Goal: Information Seeking & Learning: Compare options

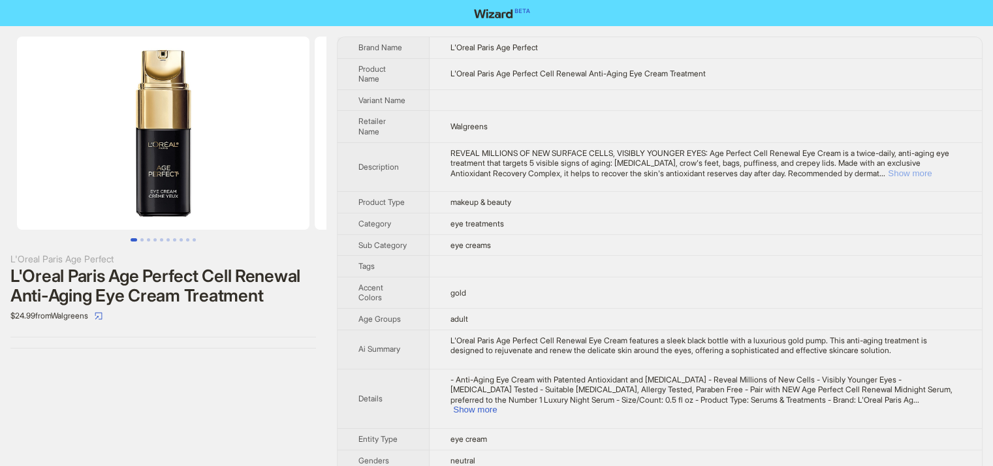
click at [921, 168] on button "Show more" at bounding box center [910, 173] width 44 height 10
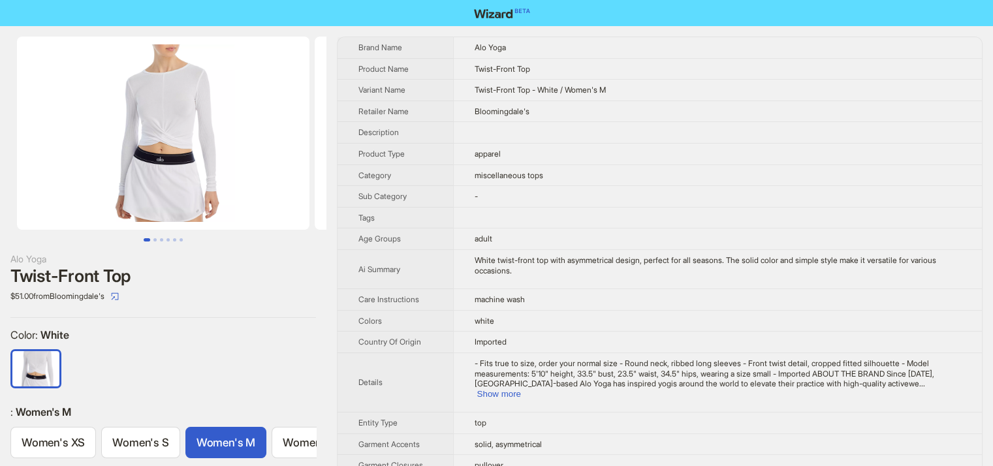
scroll to position [0, 25]
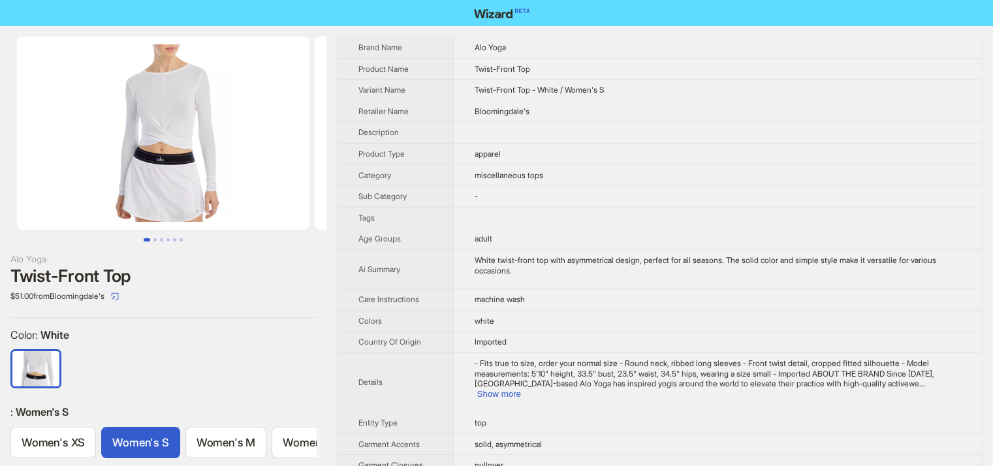
scroll to position [0, 25]
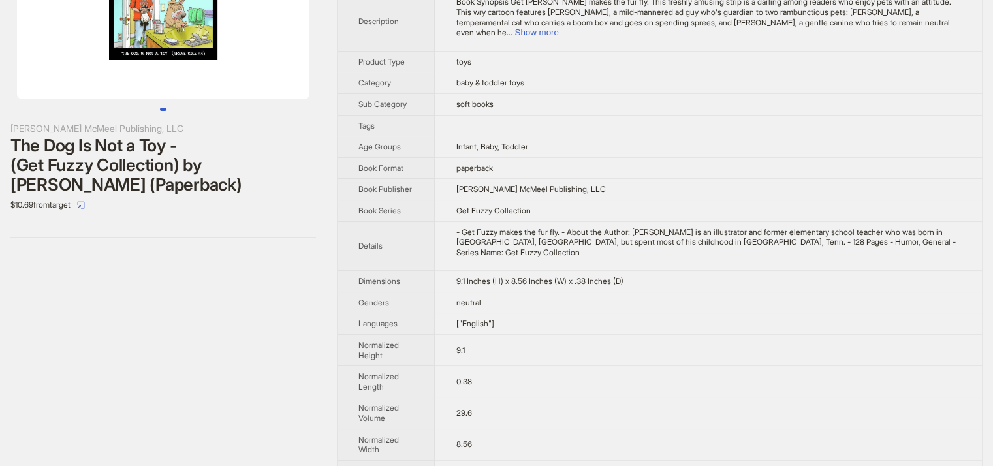
scroll to position [236, 0]
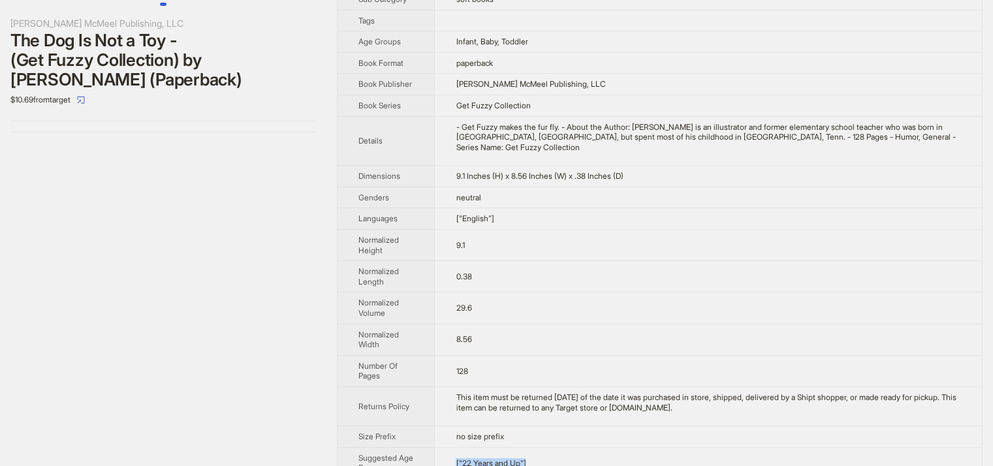
drag, startPoint x: 452, startPoint y: 437, endPoint x: 617, endPoint y: 328, distance: 198.2
click at [600, 450] on td "["22 Years and Up"]" at bounding box center [708, 462] width 547 height 31
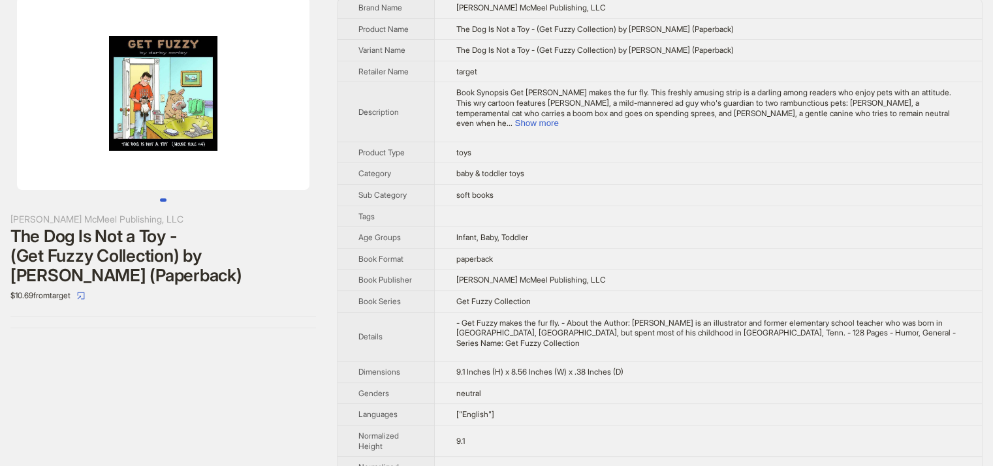
scroll to position [0, 0]
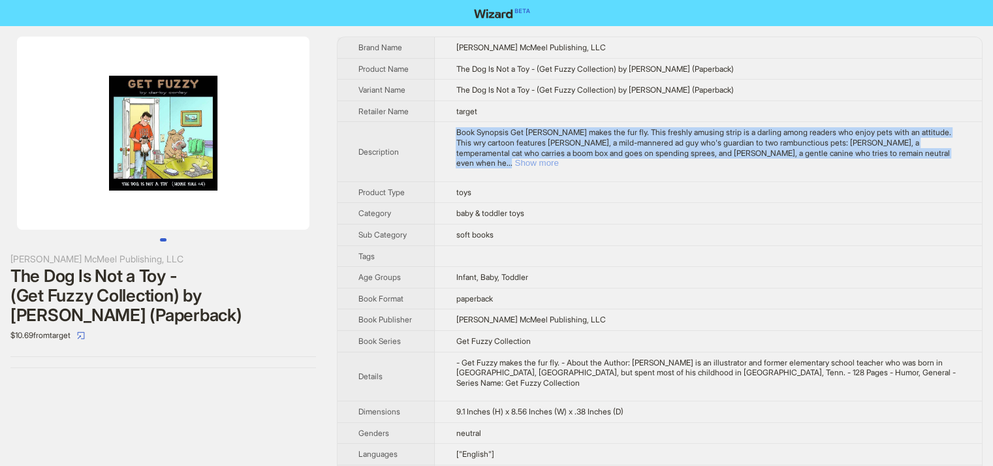
drag, startPoint x: 452, startPoint y: 129, endPoint x: 948, endPoint y: 151, distance: 495.8
click at [948, 151] on td "Book Synopsis Get Fuzzy makes the fur fly. This freshly amusing strip is a darl…" at bounding box center [708, 151] width 547 height 59
click at [558, 158] on button "Show more" at bounding box center [536, 163] width 44 height 10
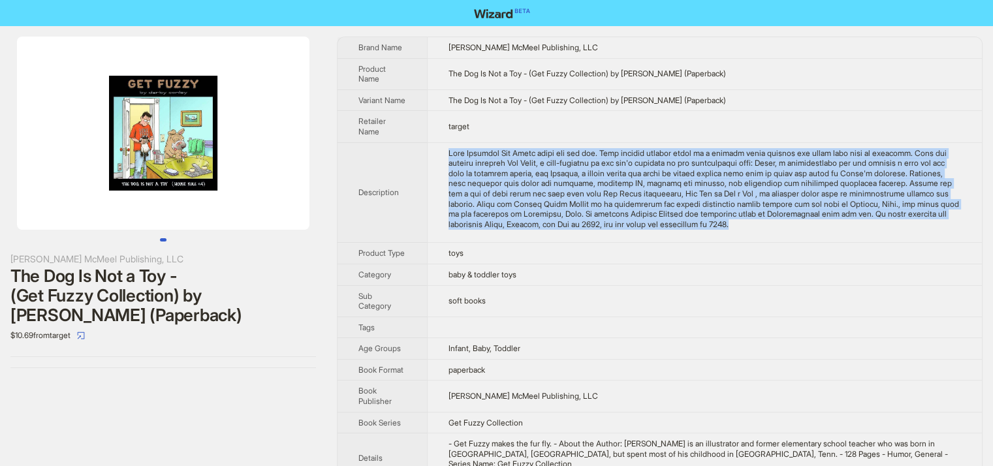
copy div "Book Synopsis Get Fuzzy makes the fur fly. This freshly amusing strip is a darl…"
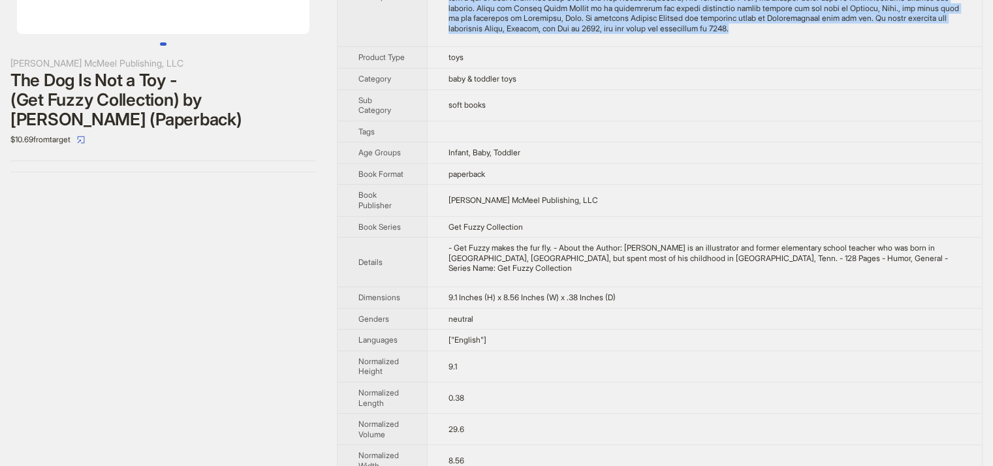
scroll to position [337, 0]
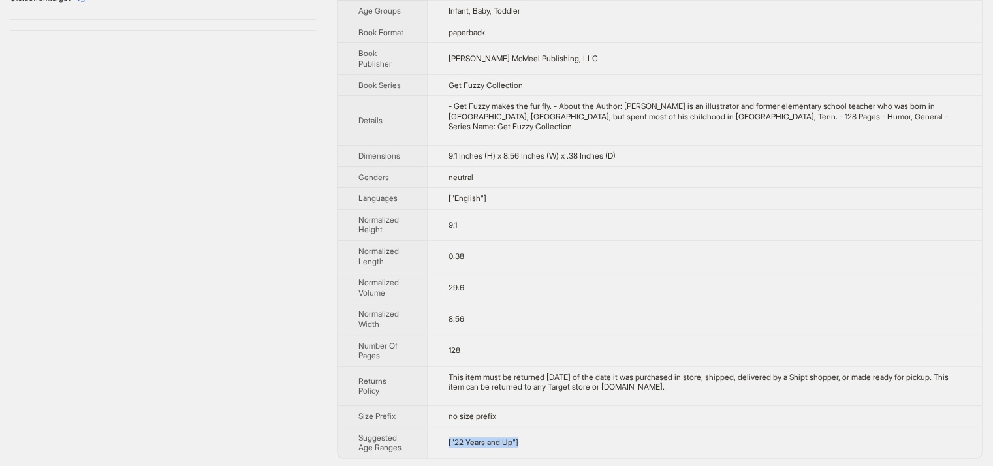
drag, startPoint x: 439, startPoint y: 437, endPoint x: 561, endPoint y: 437, distance: 122.7
click at [561, 437] on td "["22 Years and Up"]" at bounding box center [704, 442] width 555 height 31
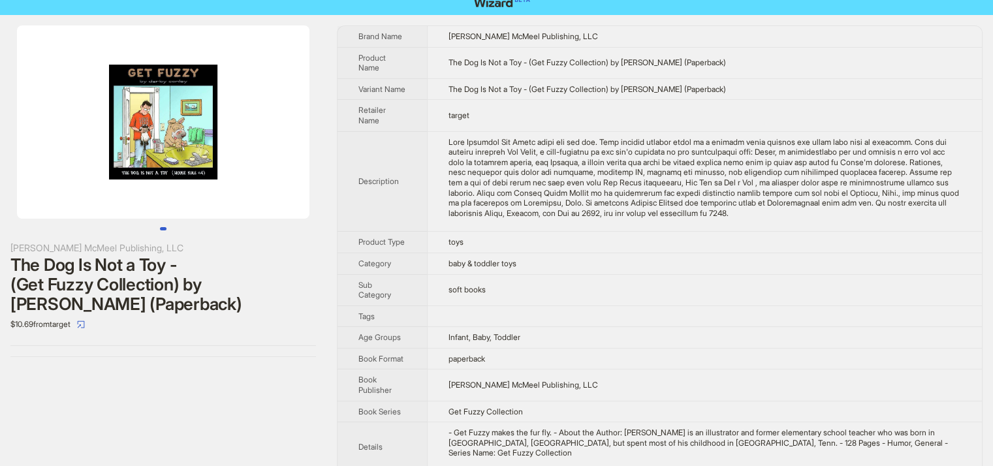
scroll to position [0, 0]
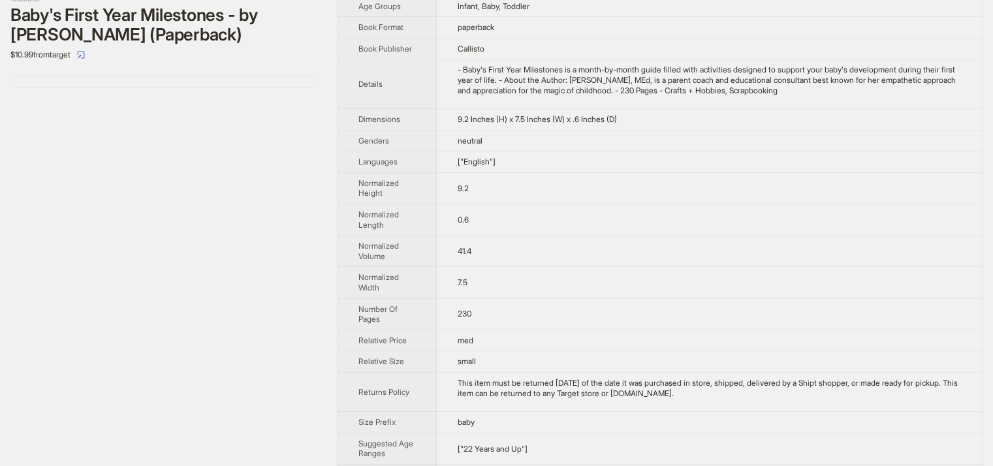
scroll to position [288, 0]
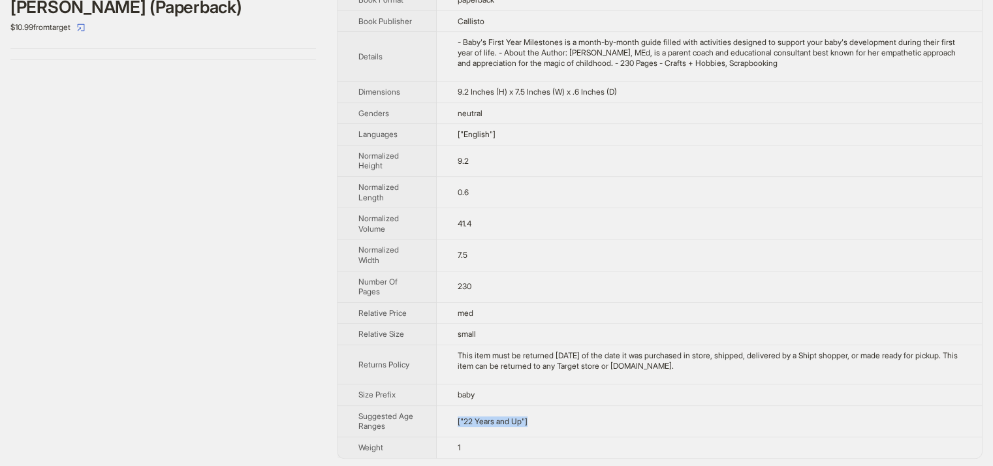
drag, startPoint x: 443, startPoint y: 418, endPoint x: 598, endPoint y: 408, distance: 155.0
click at [598, 408] on td "["22 Years and Up"]" at bounding box center [709, 420] width 545 height 31
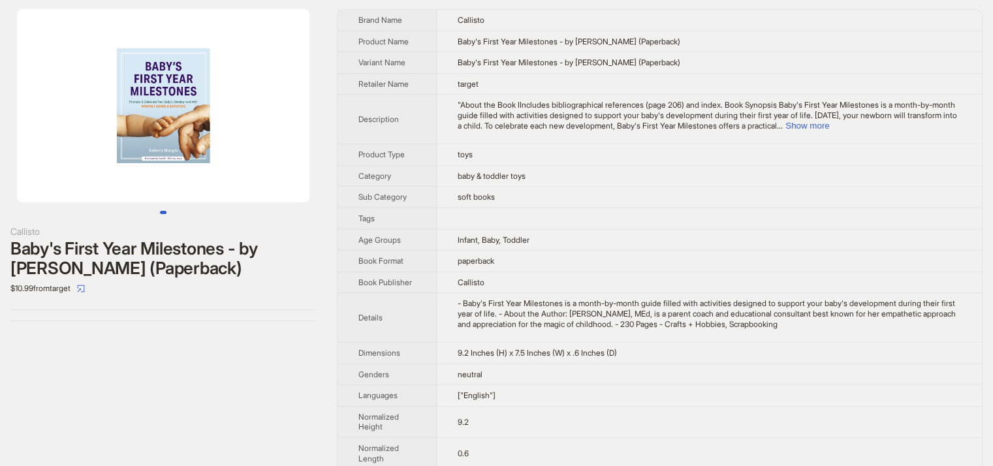
scroll to position [0, 0]
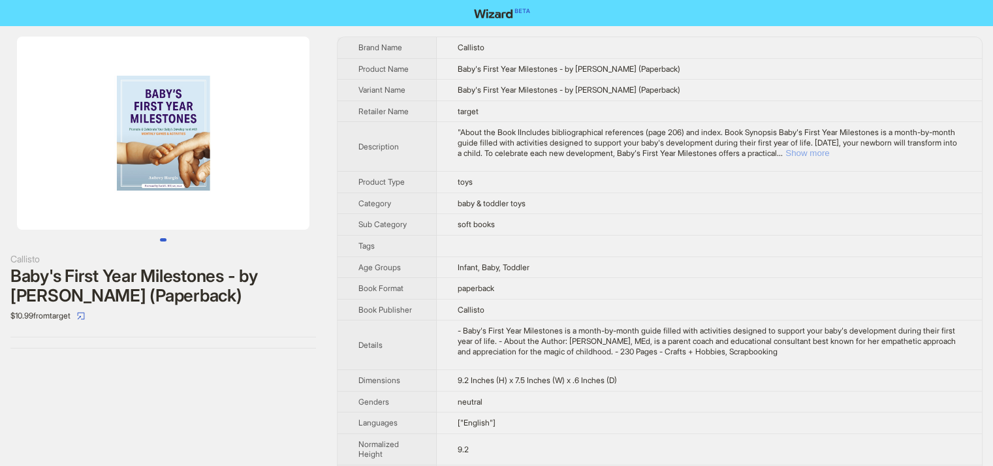
click at [829, 155] on button "Show more" at bounding box center [807, 153] width 44 height 10
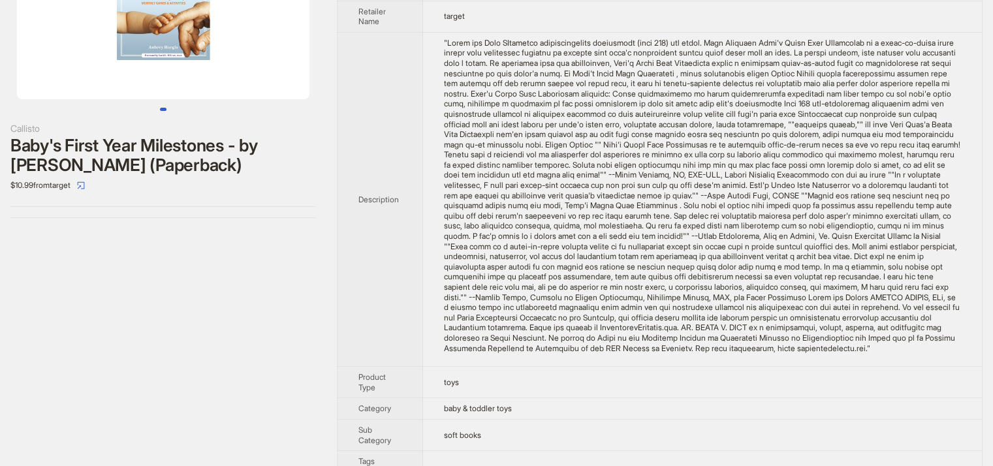
scroll to position [65, 0]
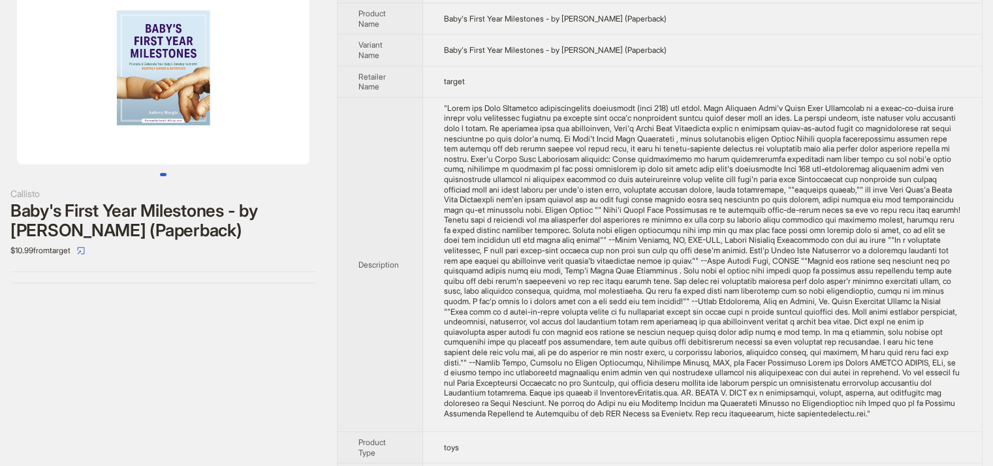
click at [151, 80] on img at bounding box center [163, 67] width 292 height 193
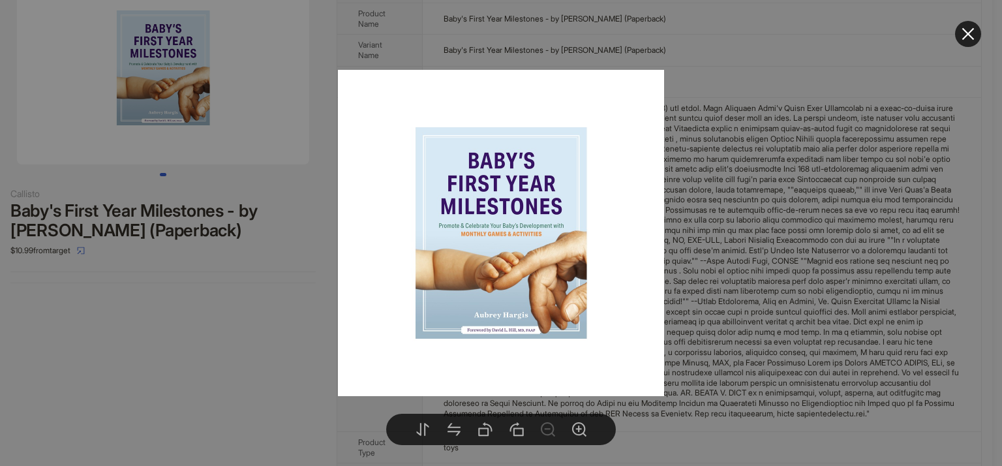
click at [968, 26] on icon "close" at bounding box center [969, 34] width 16 height 16
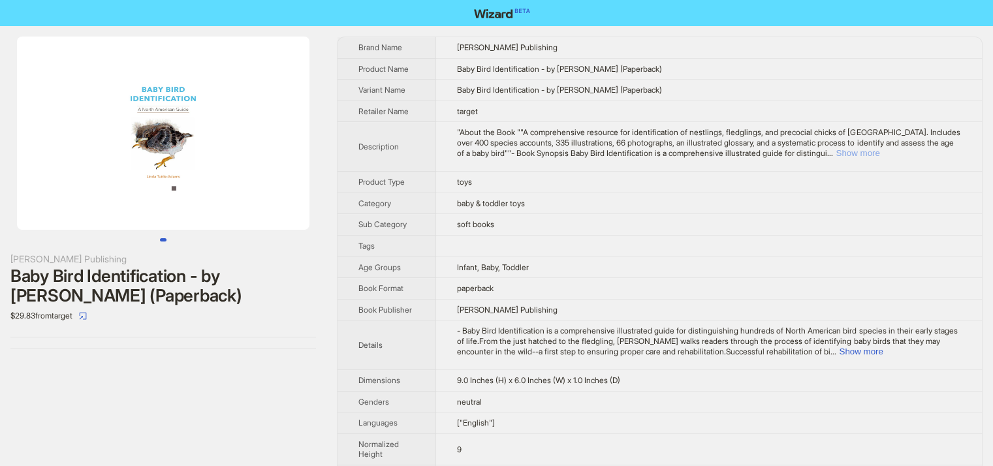
click at [879, 153] on button "Show more" at bounding box center [857, 153] width 44 height 10
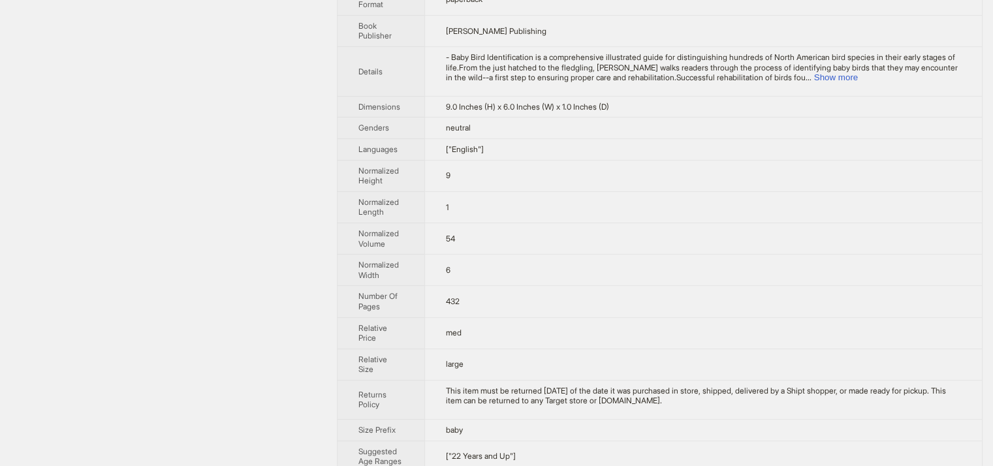
scroll to position [471, 0]
